Goal: Task Accomplishment & Management: Manage account settings

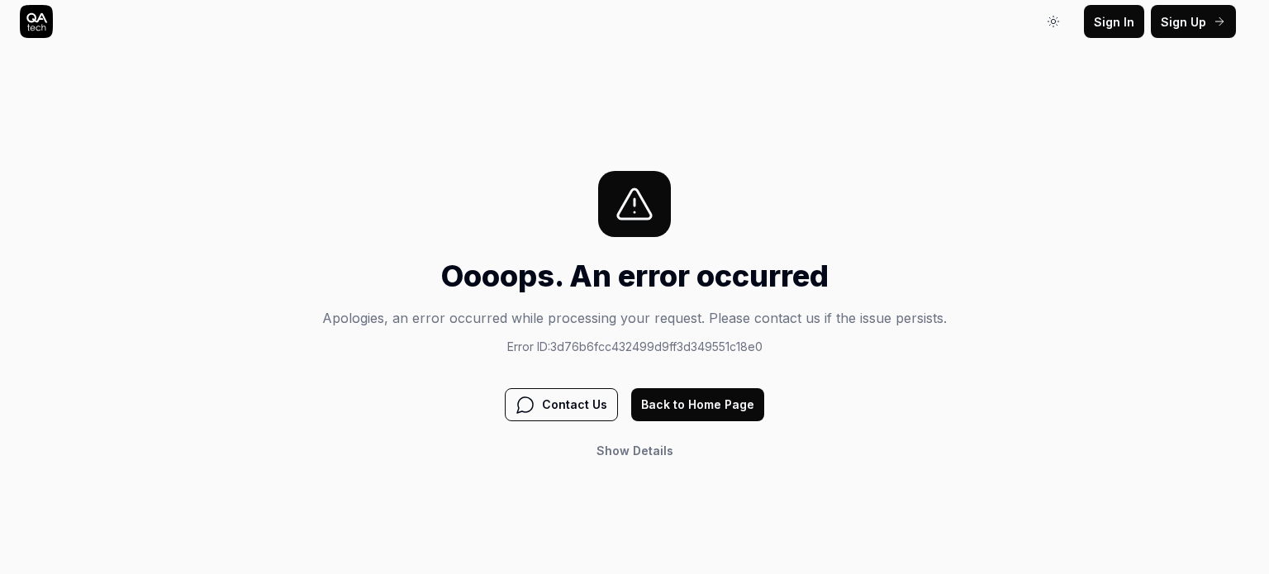
click at [1108, 13] on span "Sign In" at bounding box center [1114, 21] width 40 height 17
click at [1184, 18] on span "Sign Up" at bounding box center [1183, 21] width 45 height 17
click at [674, 406] on button "Back to Home Page" at bounding box center [697, 404] width 133 height 33
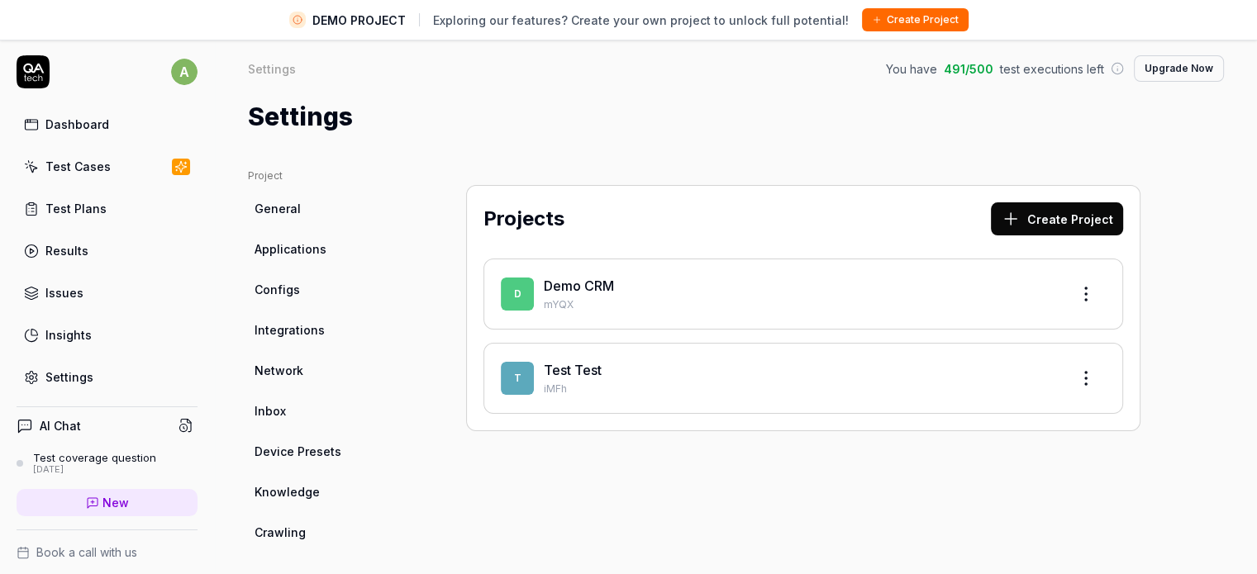
click at [359, 112] on div "Settings" at bounding box center [736, 116] width 976 height 37
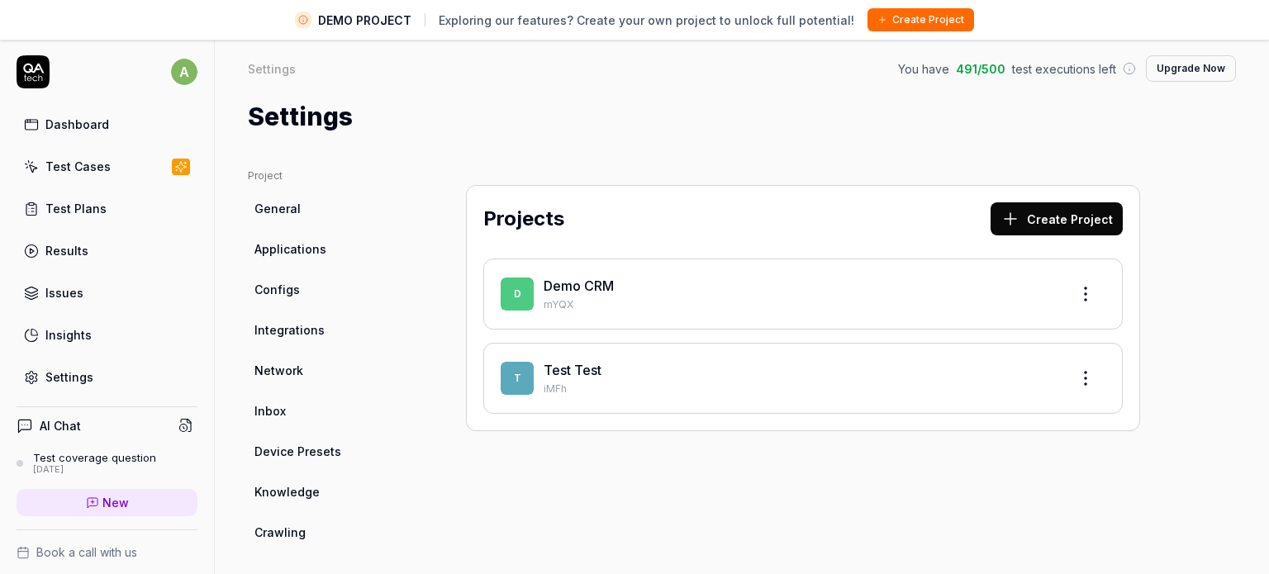
click at [174, 70] on html "DEMO PROJECT Exploring our features? Create your own project to unlock full pot…" at bounding box center [634, 306] width 1269 height 613
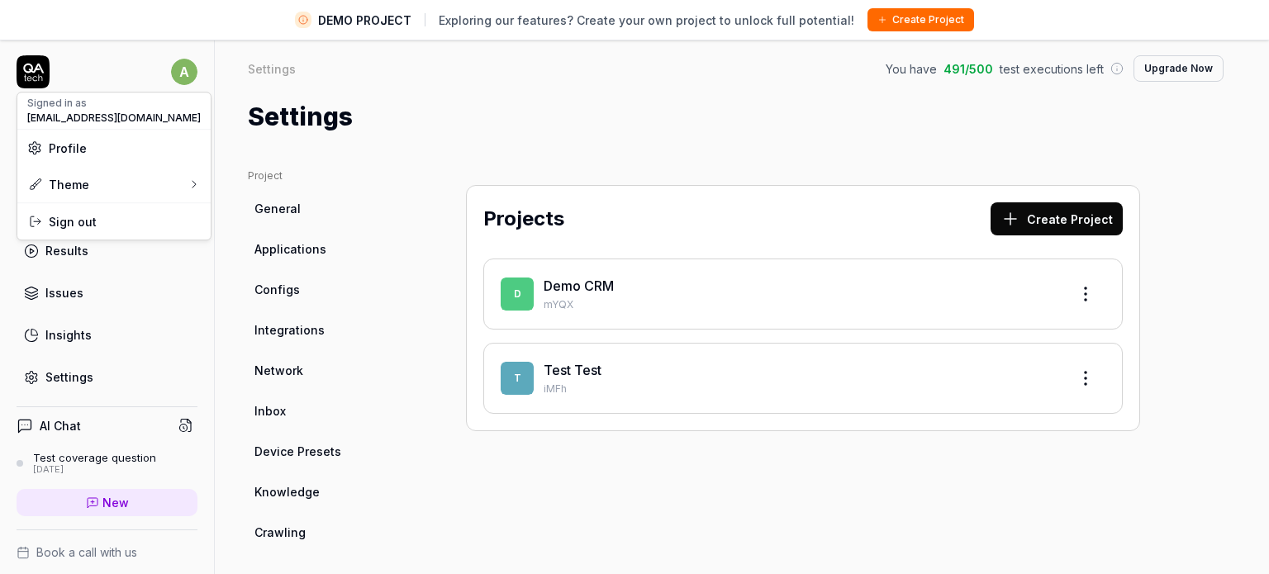
click at [93, 151] on span "Profile" at bounding box center [114, 148] width 174 height 17
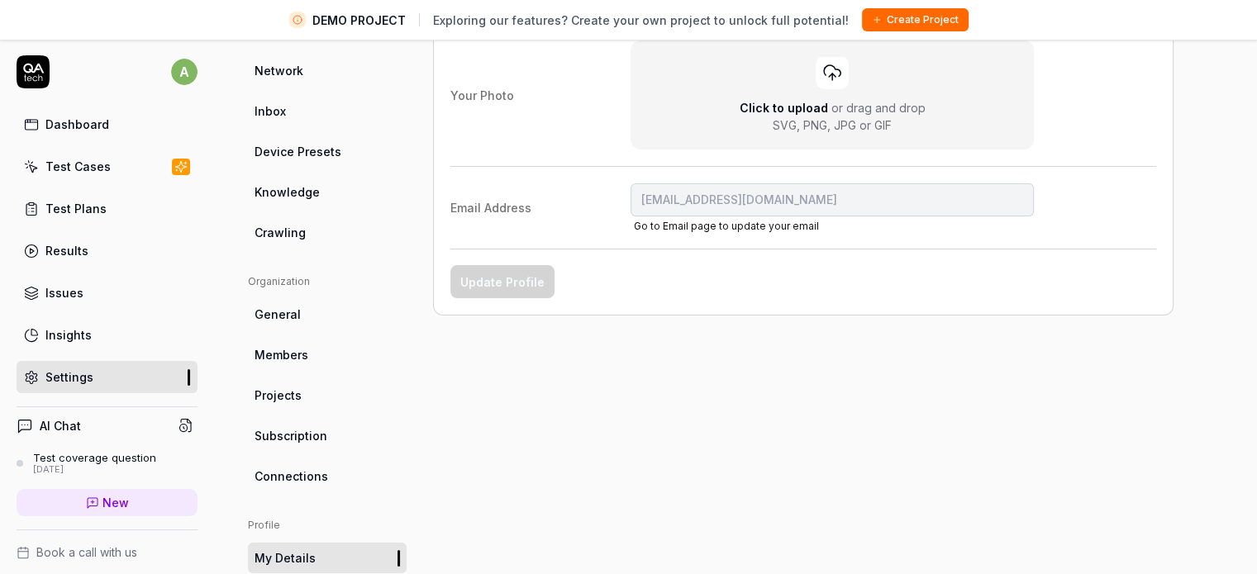
scroll to position [414, 0]
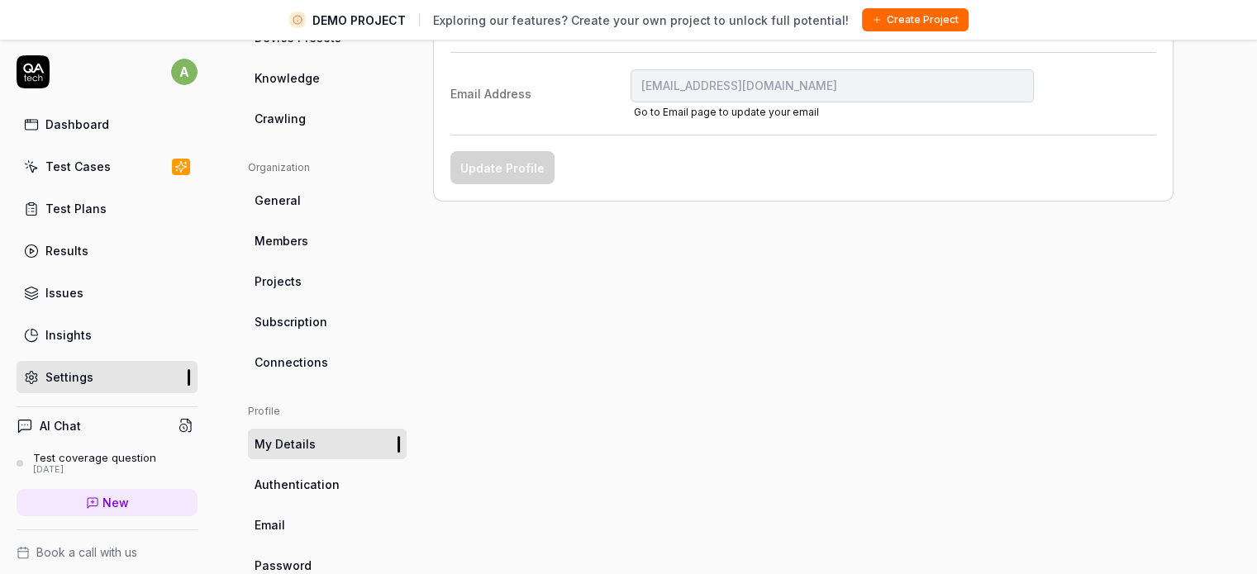
click at [863, 336] on div "My Details Manage your profile details Your Name Your Photo Click to upload or …" at bounding box center [803, 168] width 740 height 826
click at [849, 306] on div "My Details Manage your profile details Your Name Your Photo Click to upload or …" at bounding box center [803, 168] width 740 height 826
